Goal: Information Seeking & Learning: Learn about a topic

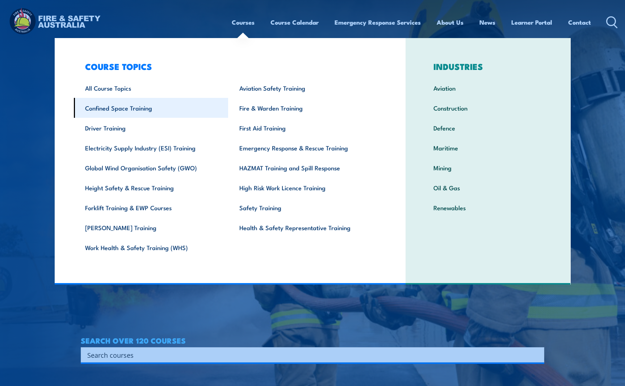
click at [151, 108] on link "Confined Space Training" at bounding box center [151, 108] width 155 height 20
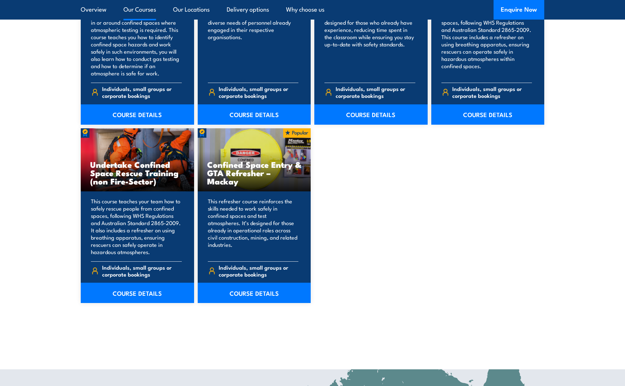
scroll to position [471, 0]
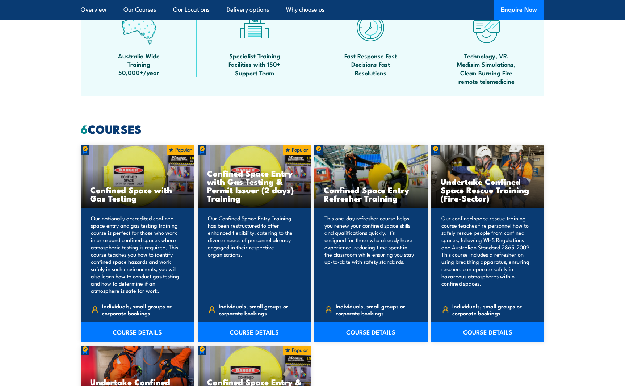
click at [253, 331] on link "COURSE DETAILS" at bounding box center [254, 332] width 113 height 20
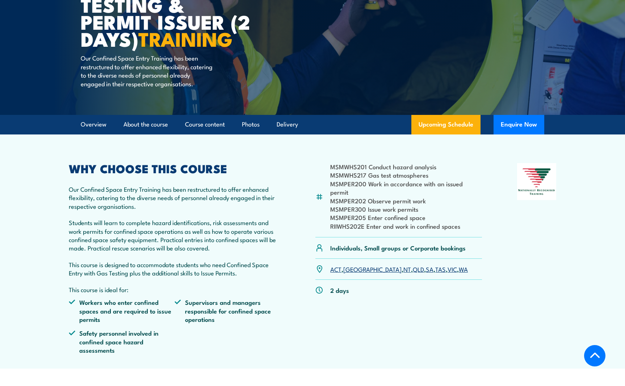
scroll to position [145, 0]
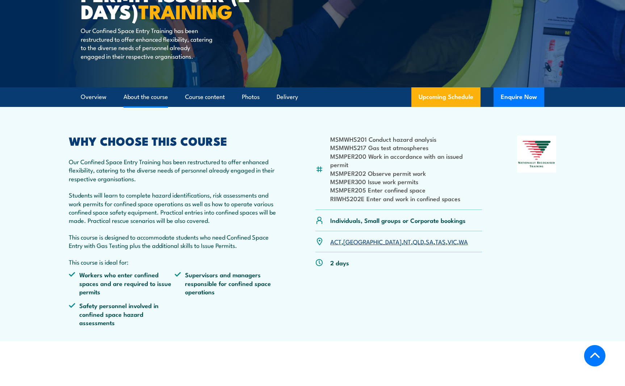
click at [142, 104] on link "About the course" at bounding box center [146, 96] width 45 height 19
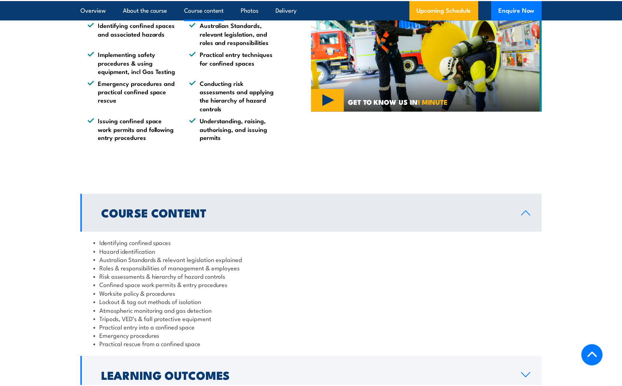
scroll to position [698, 0]
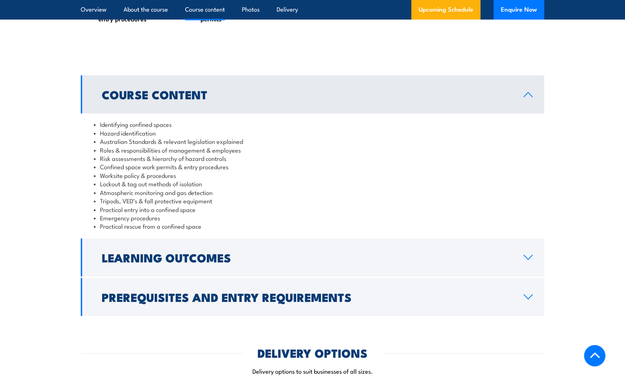
click at [526, 97] on icon at bounding box center [529, 95] width 10 height 6
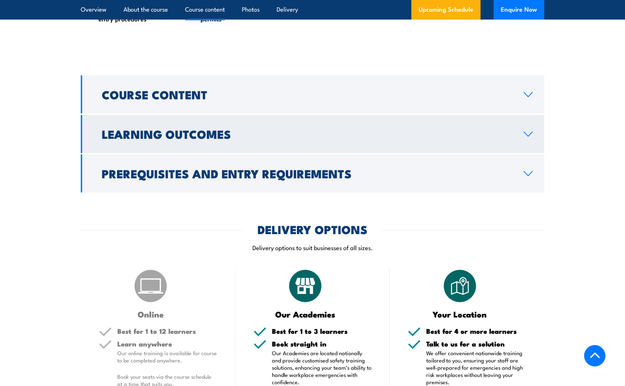
click at [170, 139] on h2 "Learning Outcomes" at bounding box center [307, 134] width 411 height 10
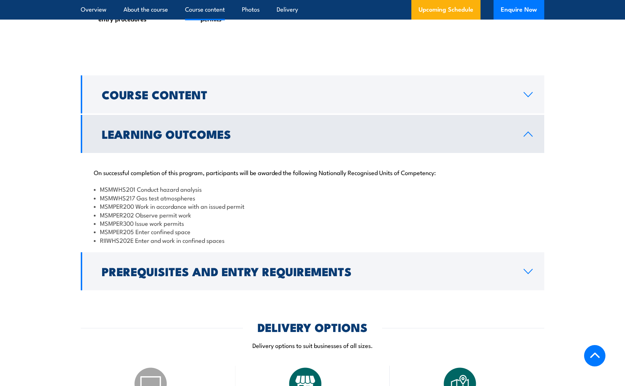
click at [577, 241] on section "Course Content Identifying confined spaces Hazard identification Australian Sta…" at bounding box center [312, 182] width 625 height 215
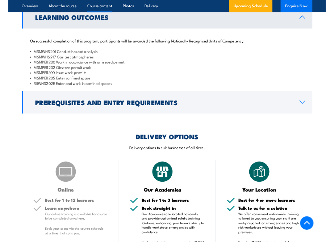
scroll to position [773, 0]
